Goal: Task Accomplishment & Management: Complete application form

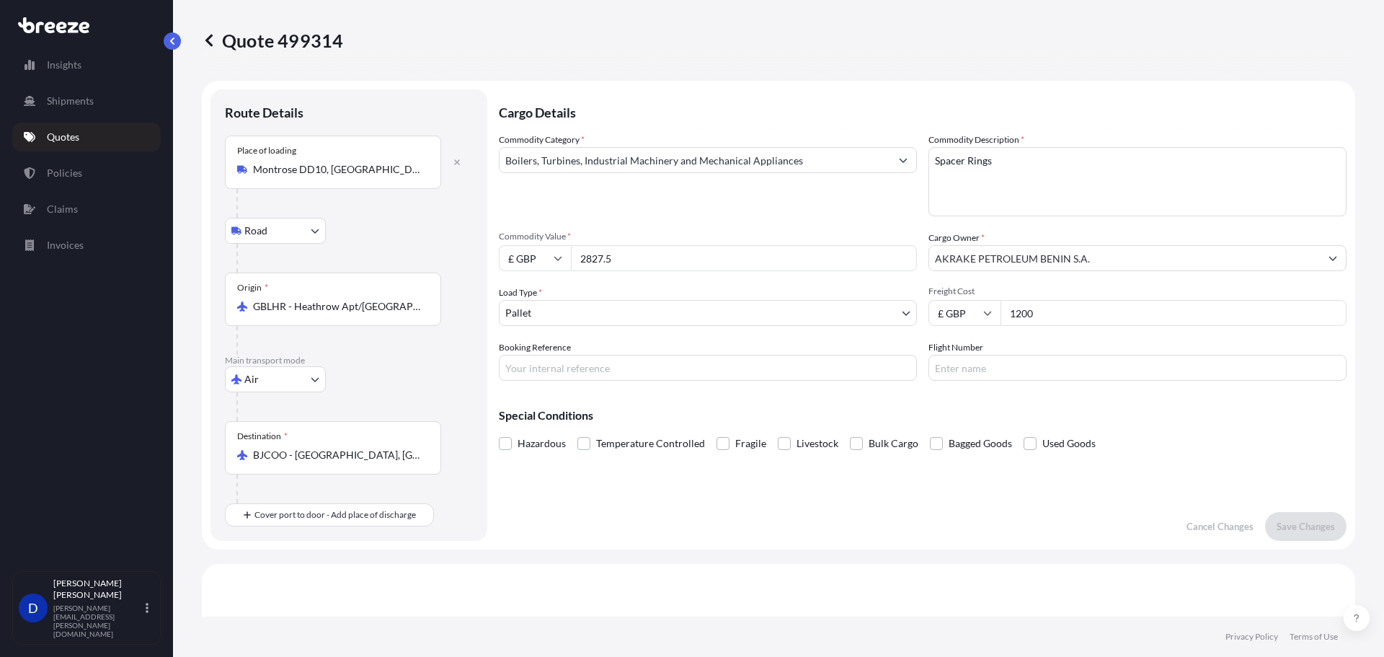
select select "Road"
select select "Air"
select select "1"
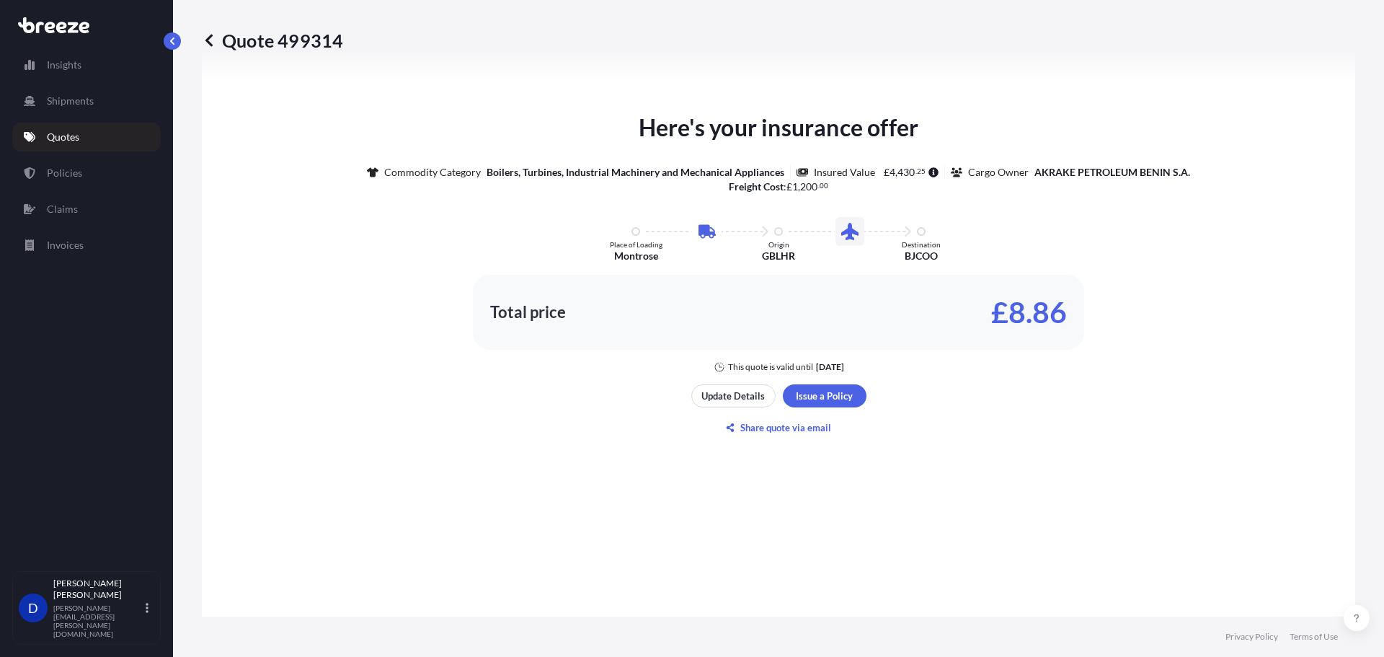
click at [717, 399] on p "Update Details" at bounding box center [732, 395] width 63 height 14
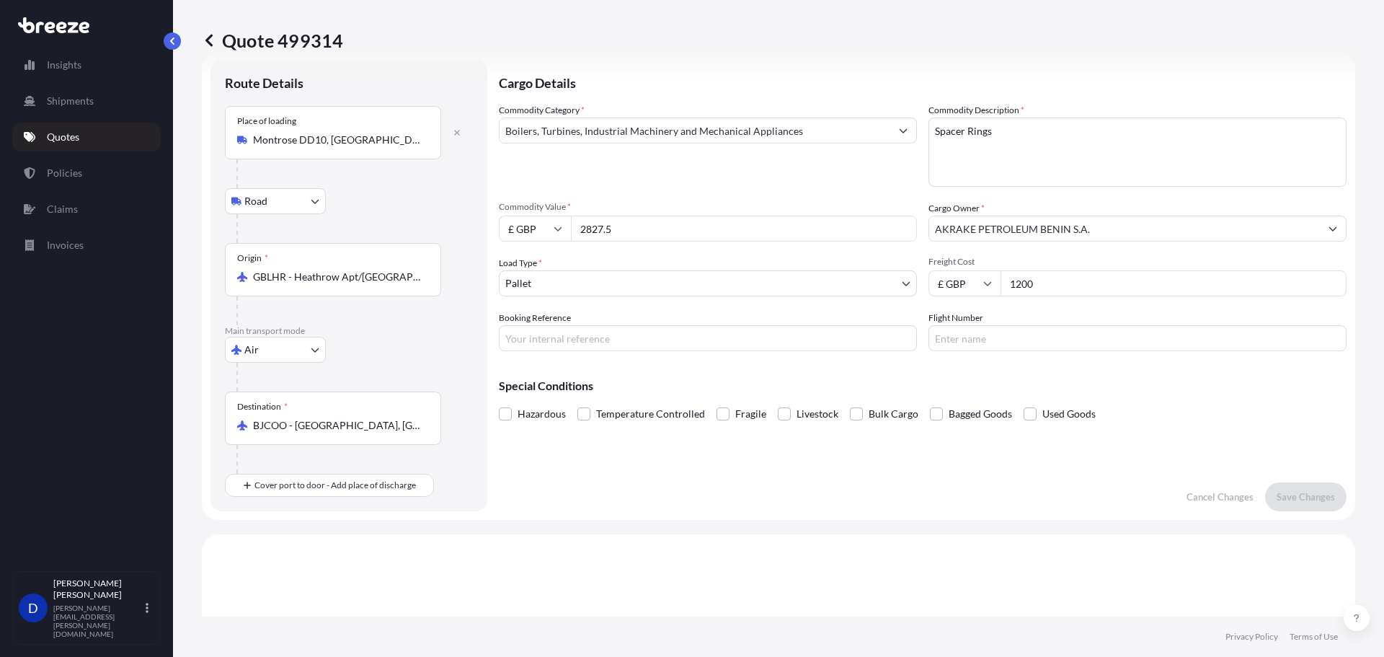
scroll to position [23, 0]
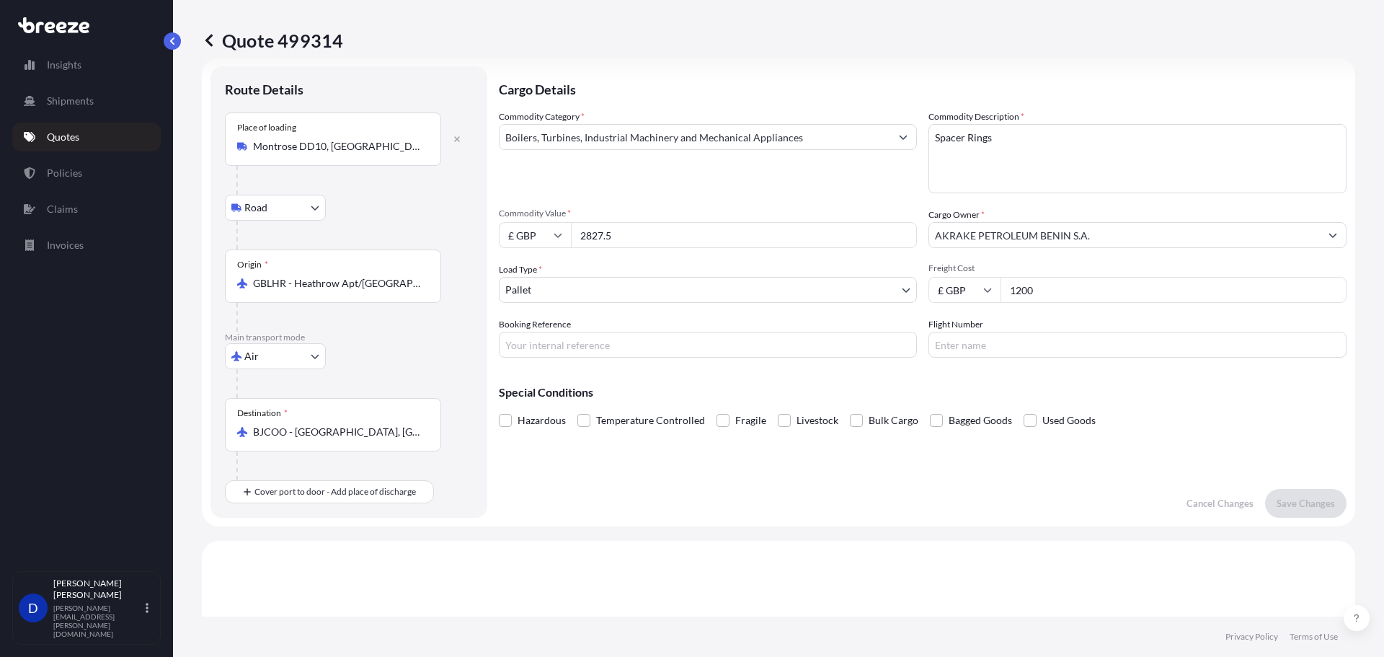
drag, startPoint x: 1004, startPoint y: 289, endPoint x: 888, endPoint y: 278, distance: 116.5
click at [888, 279] on div "Commodity Category * Boilers, Turbines, Industrial Machinery and Mechanical App…" at bounding box center [923, 234] width 848 height 248
type input "1245.73"
click at [975, 341] on input "Flight Number" at bounding box center [1137, 345] width 418 height 26
click at [632, 345] on input "Booking Reference" at bounding box center [708, 345] width 418 height 26
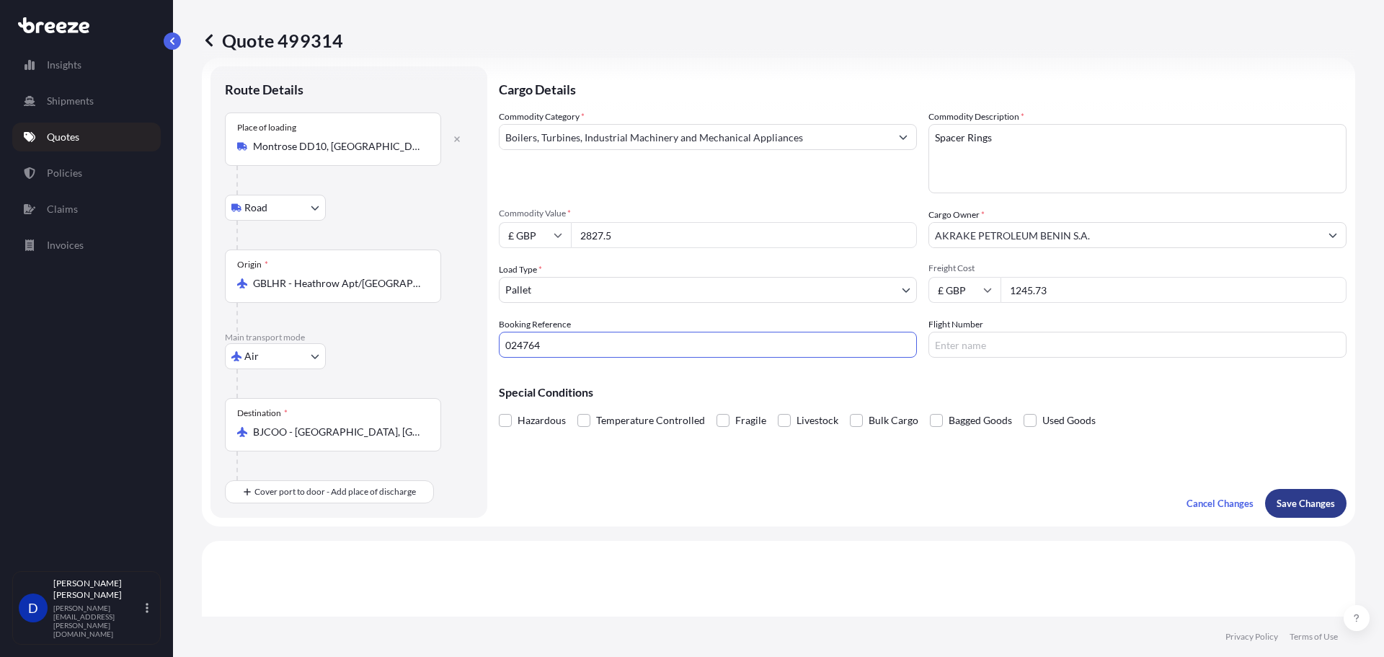
type input "024764"
click at [1292, 501] on p "Save Changes" at bounding box center [1305, 503] width 58 height 14
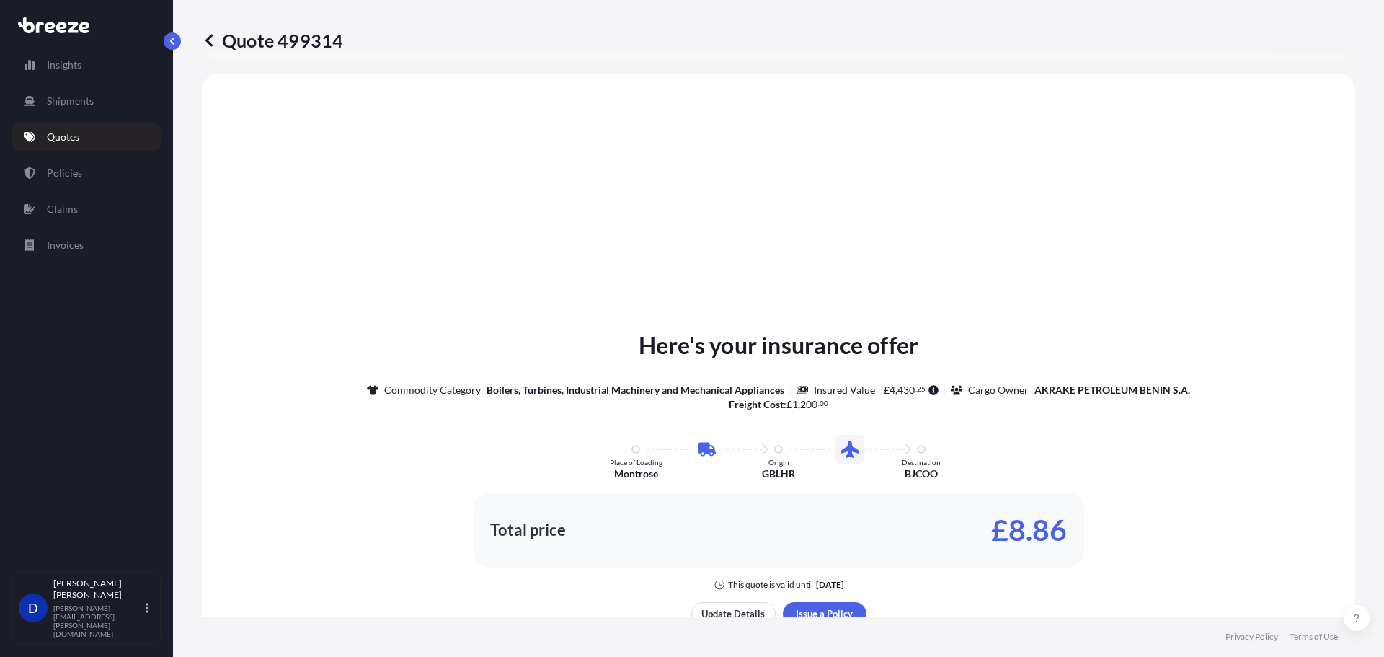
scroll to position [492, 0]
select select "Road"
select select "Air"
select select "1"
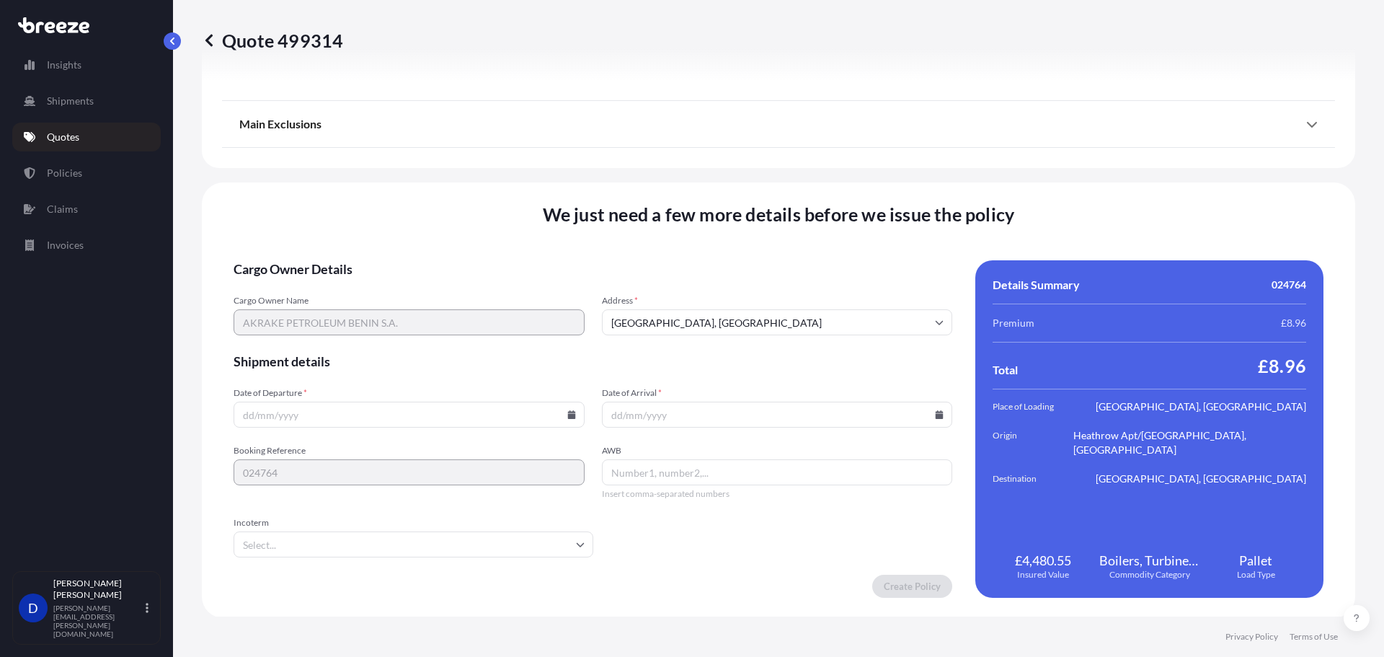
scroll to position [1746, 0]
click at [670, 424] on input "Date of Arrival *" at bounding box center [777, 413] width 351 height 26
click at [321, 416] on input "Date of Departure *" at bounding box center [409, 413] width 351 height 26
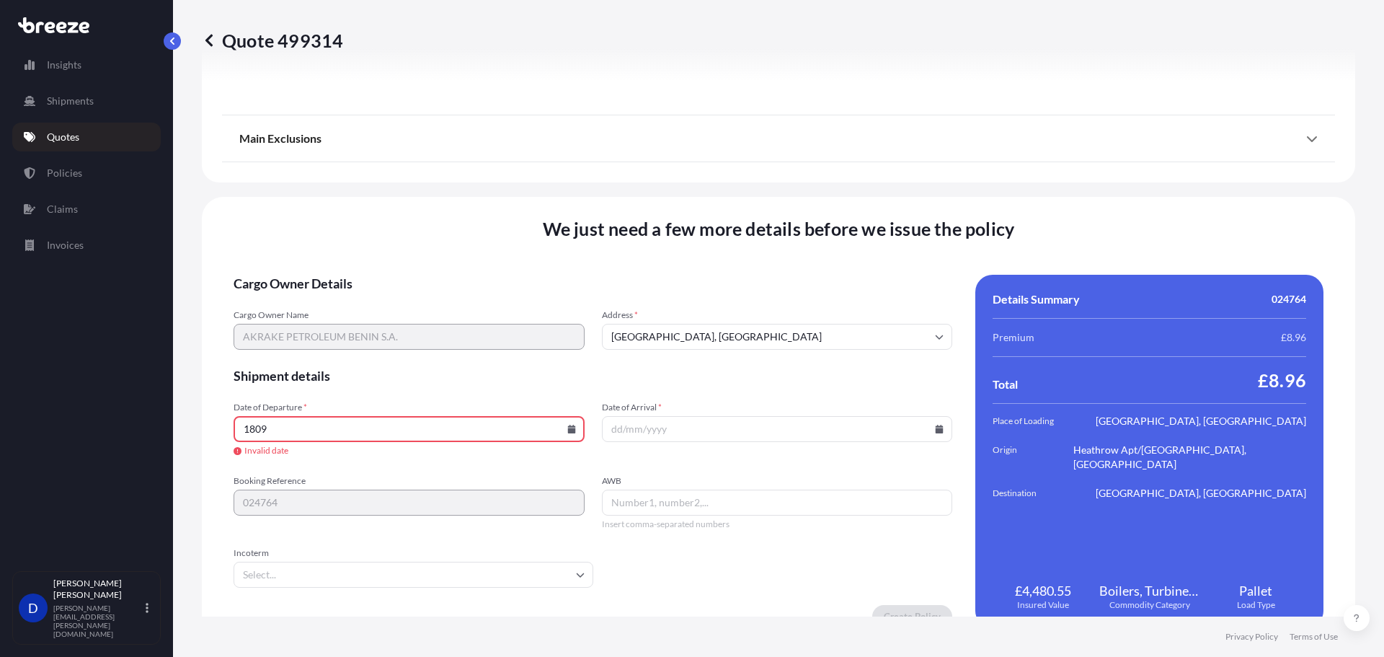
click at [569, 432] on icon at bounding box center [571, 429] width 8 height 9
click at [409, 299] on button "18" at bounding box center [407, 300] width 23 height 23
type input "[DATE]"
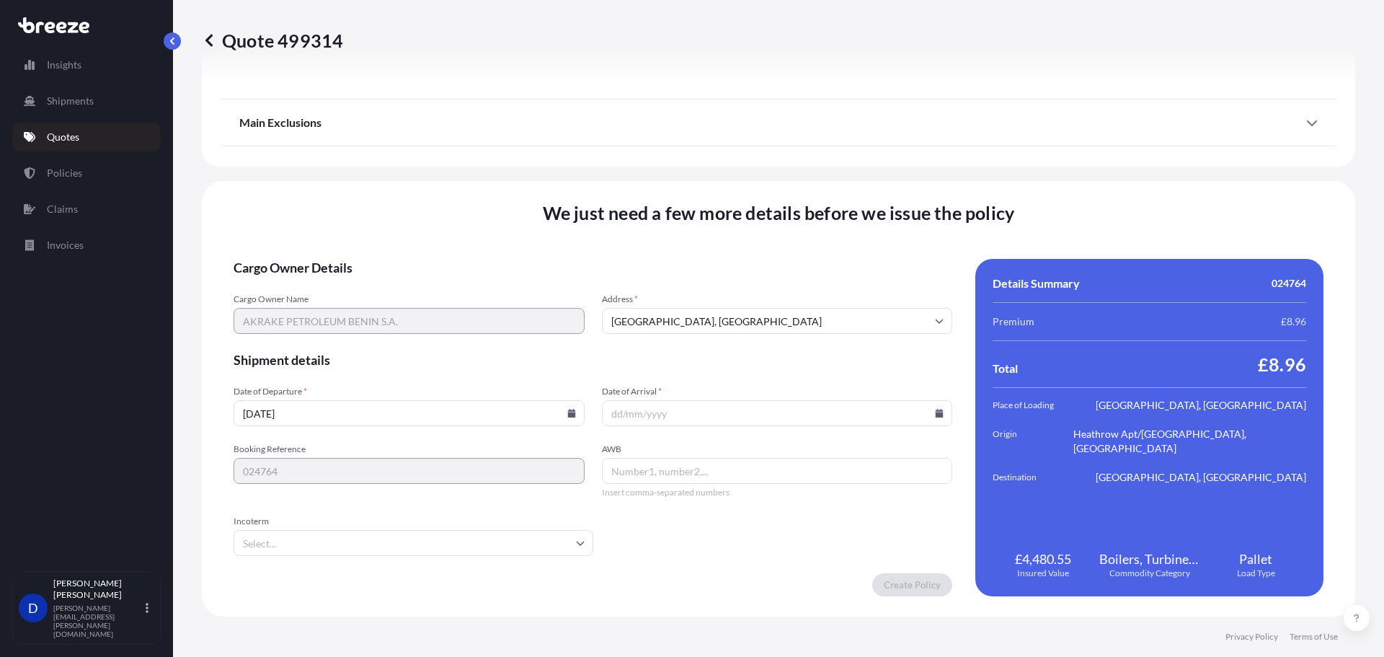
click at [672, 418] on input "Date of Arrival *" at bounding box center [777, 413] width 351 height 26
click at [935, 414] on icon at bounding box center [939, 413] width 9 height 9
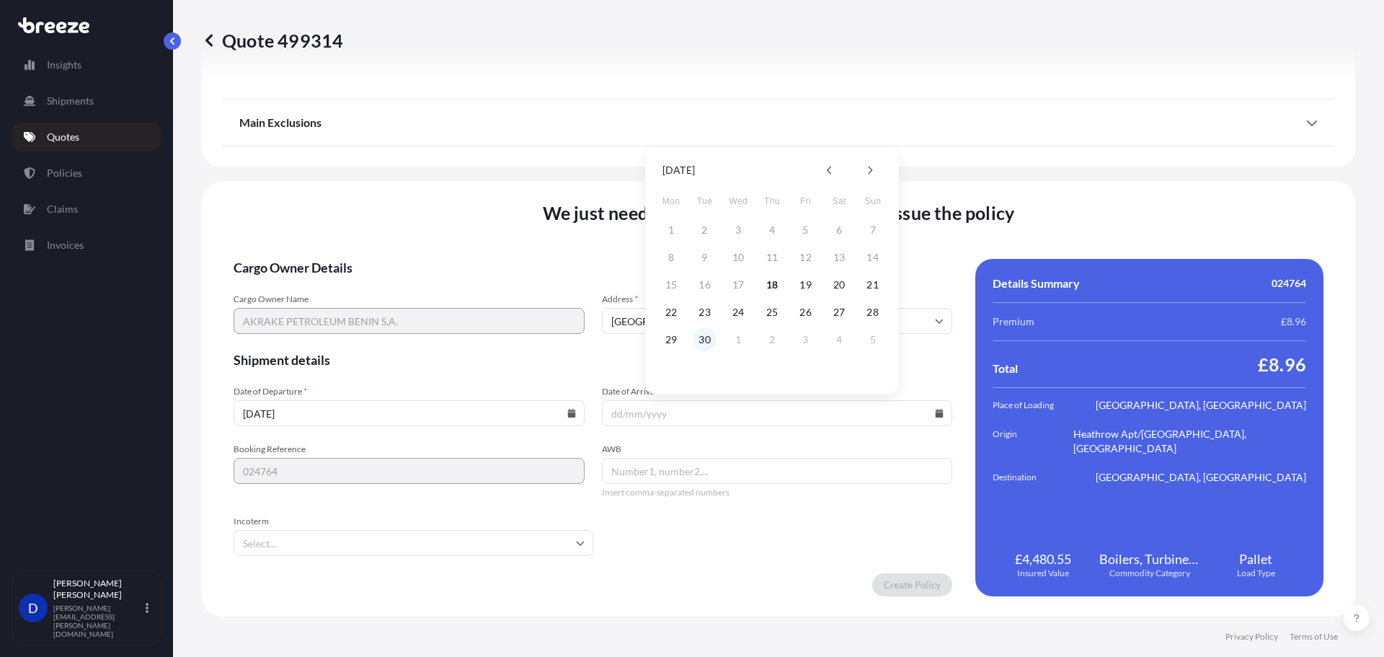
click at [704, 337] on button "30" at bounding box center [704, 339] width 23 height 23
type input "[DATE]"
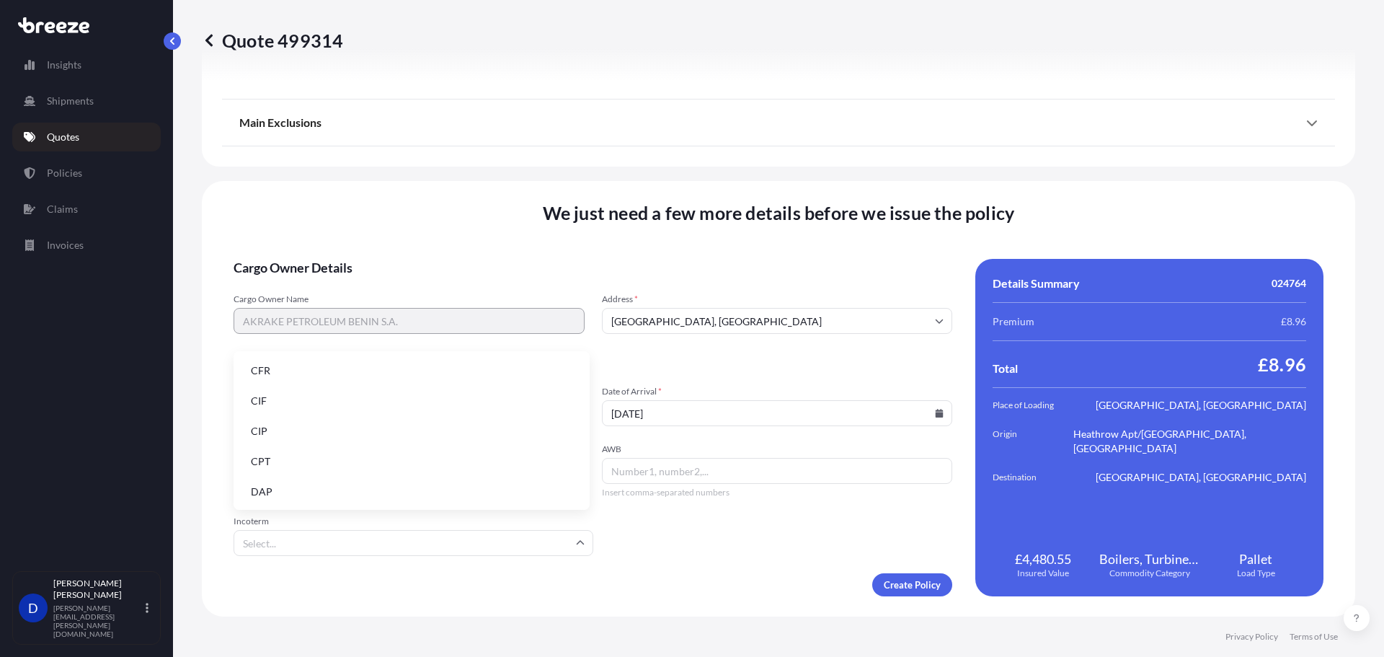
click at [373, 545] on input "Incoterm" at bounding box center [414, 543] width 360 height 26
click at [311, 390] on li "EXW" at bounding box center [411, 399] width 345 height 27
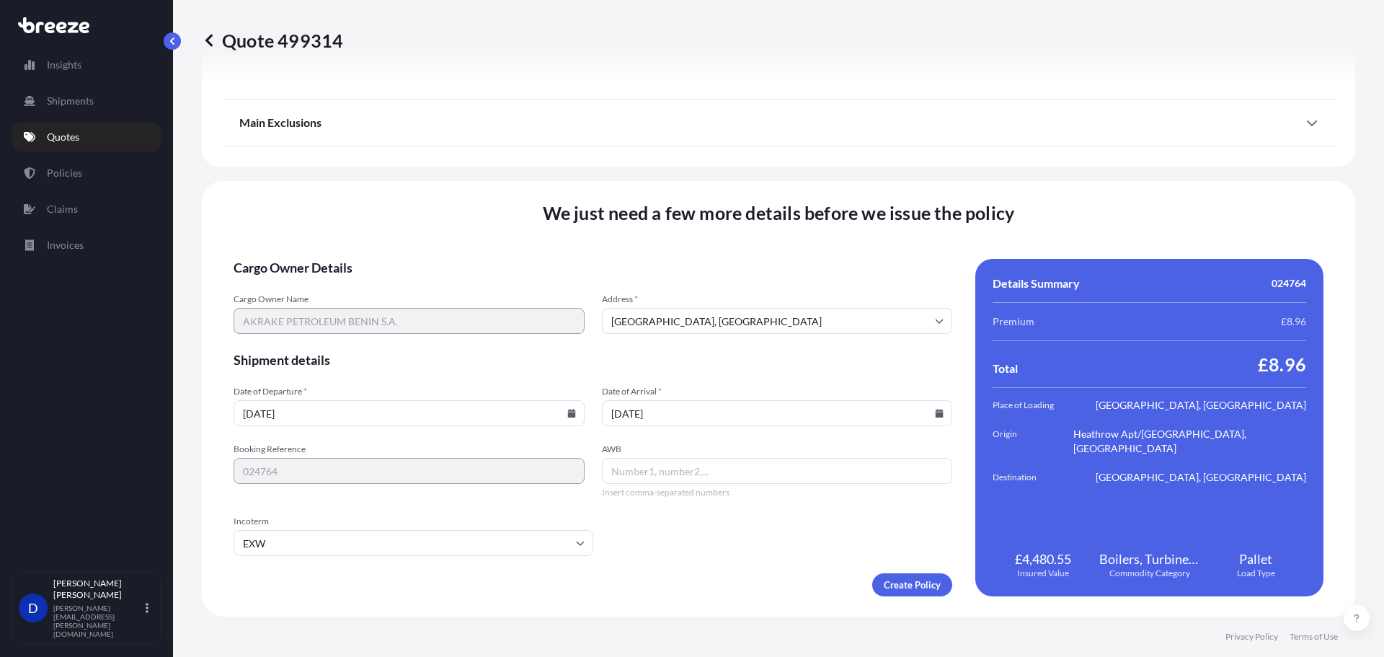
click at [680, 453] on span "AWB" at bounding box center [777, 449] width 351 height 12
click at [680, 458] on input "AWB" at bounding box center [777, 471] width 351 height 26
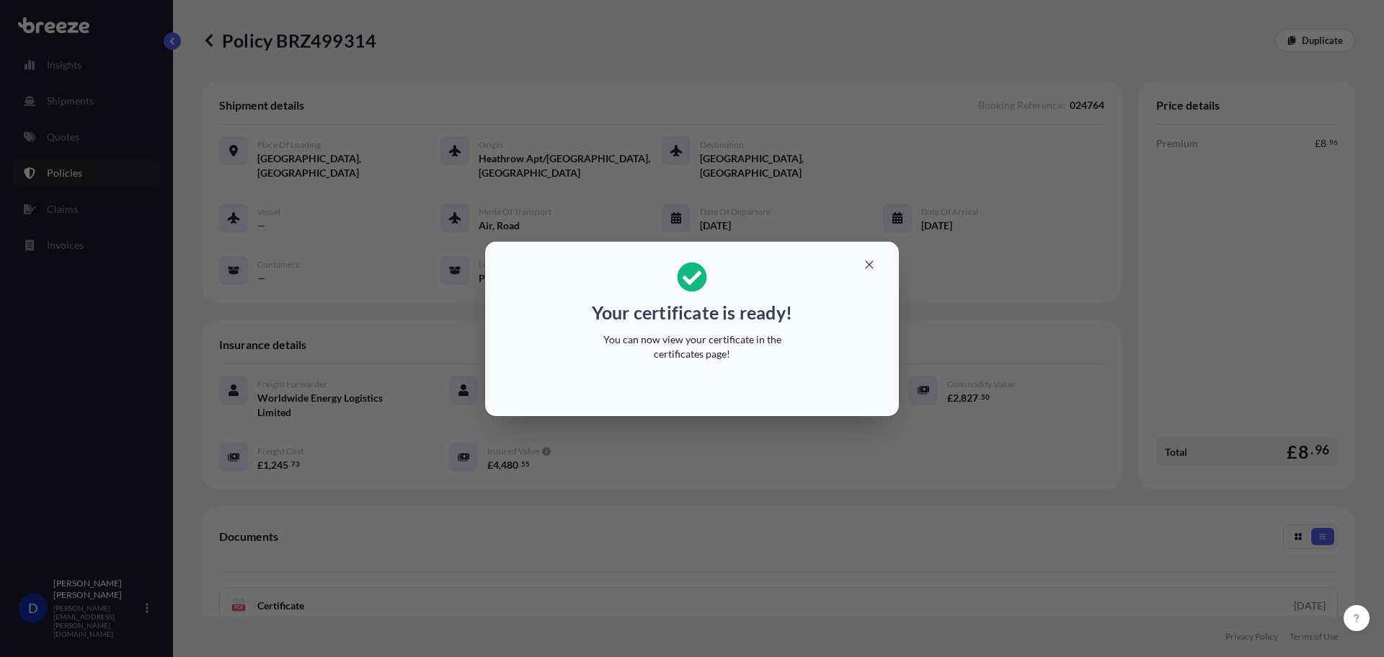
click at [866, 270] on icon "button" at bounding box center [869, 264] width 13 height 13
